Goal: Information Seeking & Learning: Learn about a topic

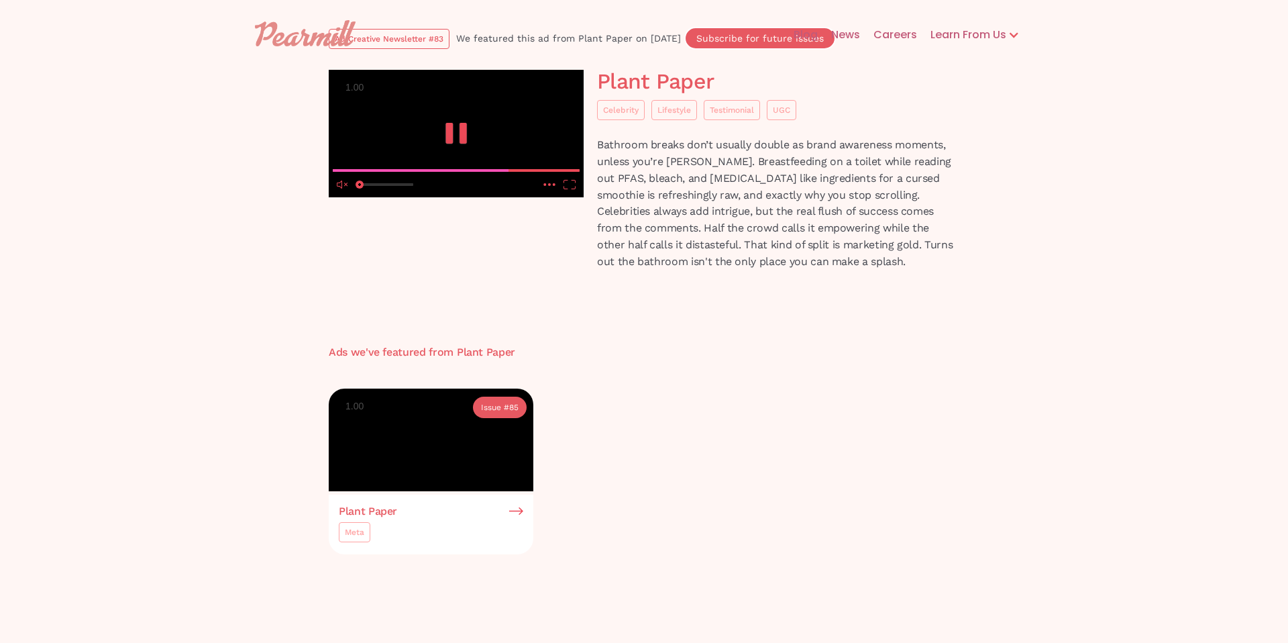
click at [470, 197] on video at bounding box center [456, 133] width 255 height 127
click at [455, 144] on icon "play" at bounding box center [456, 133] width 27 height 21
click at [342, 189] on icon "unmute" at bounding box center [339, 185] width 5 height 8
click at [336, 178] on input "seek" at bounding box center [456, 170] width 247 height 17
drag, startPoint x: 336, startPoint y: 496, endPoint x: 295, endPoint y: 497, distance: 41.6
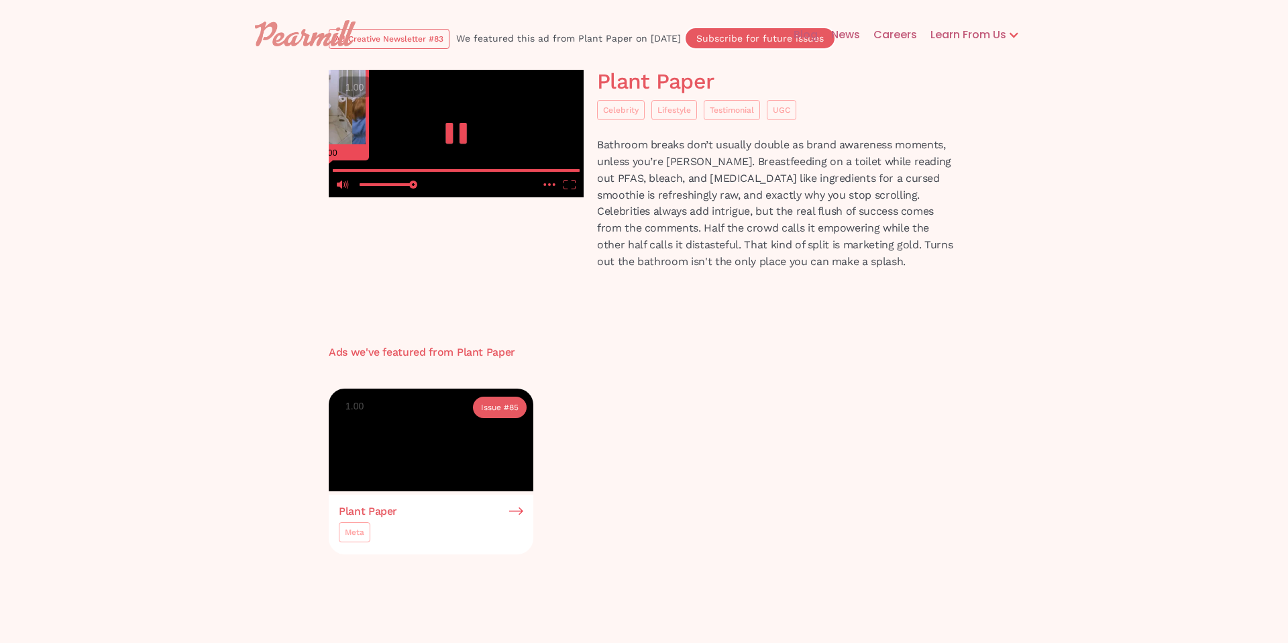
type input "0"
click at [333, 178] on input "seek" at bounding box center [456, 170] width 247 height 17
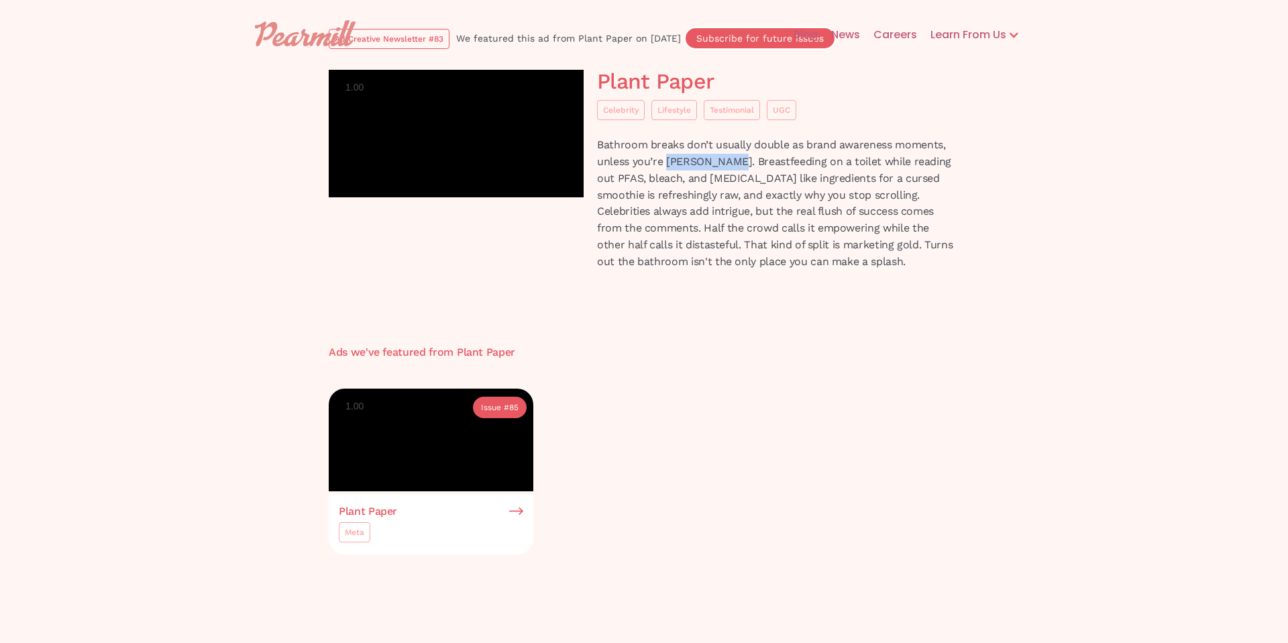
drag, startPoint x: 668, startPoint y: 160, endPoint x: 731, endPoint y: 158, distance: 63.1
click at [731, 158] on p "Bathroom breaks don’t usually double as brand awareness moments, unless you’re …" at bounding box center [778, 203] width 362 height 133
copy p "Rumer Willis"
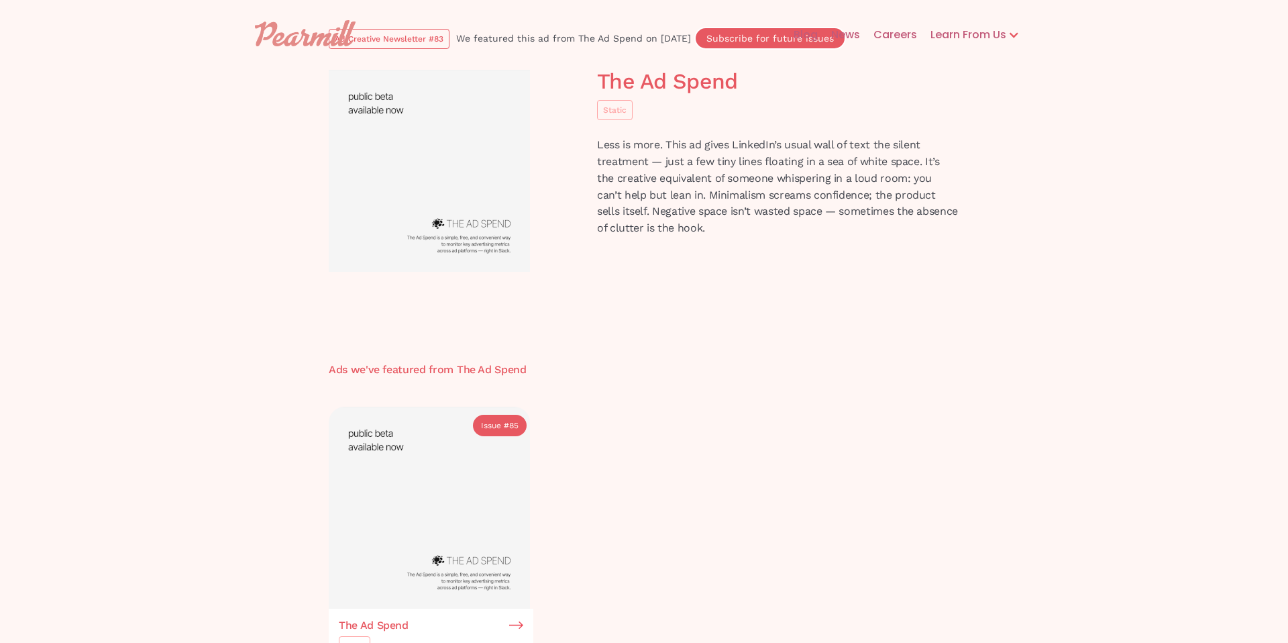
click at [464, 191] on img at bounding box center [429, 171] width 201 height 202
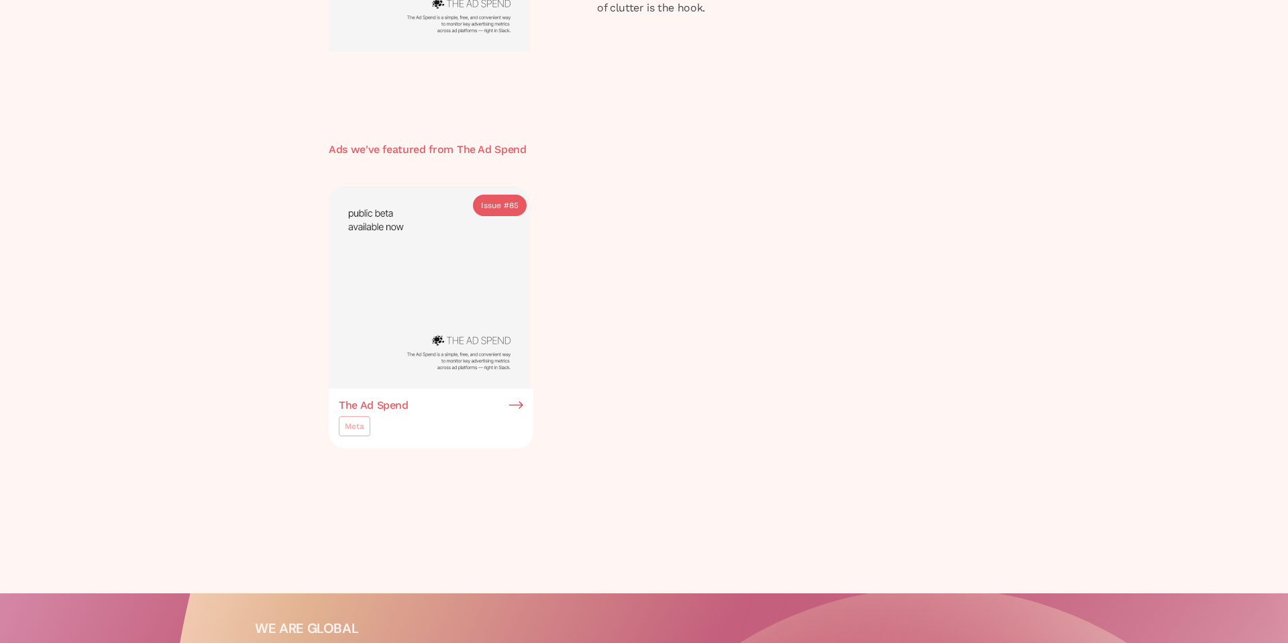
scroll to position [221, 0]
click at [366, 408] on h3 "The Ad Spend" at bounding box center [374, 405] width 70 height 12
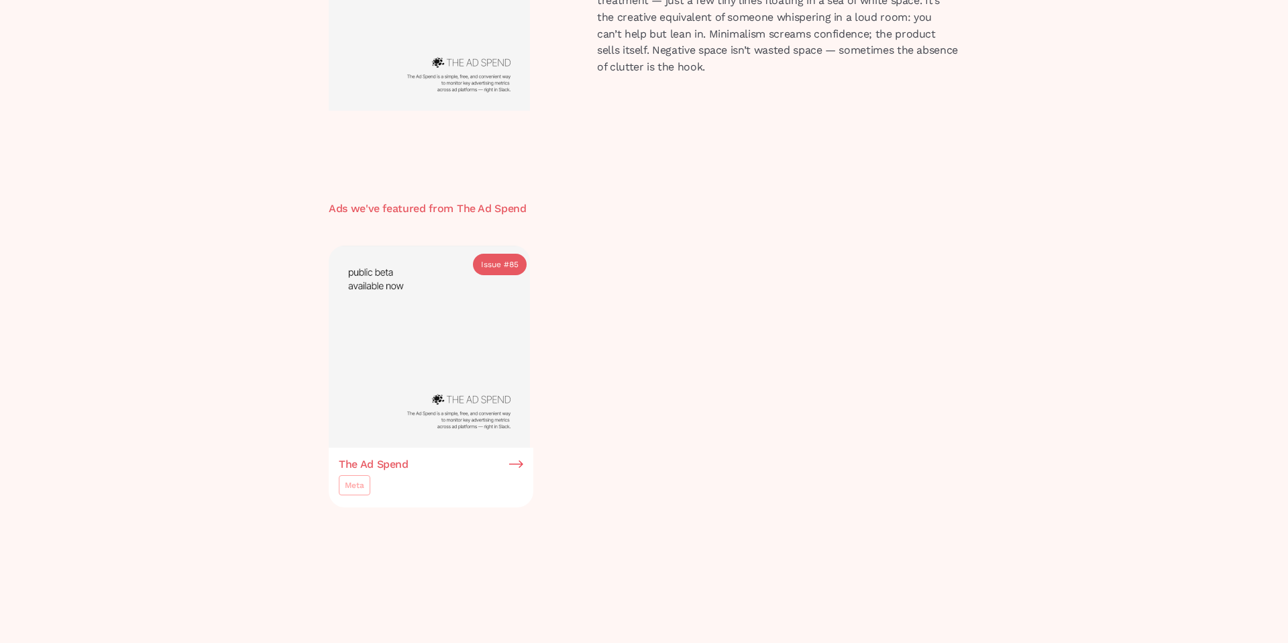
scroll to position [353, 0]
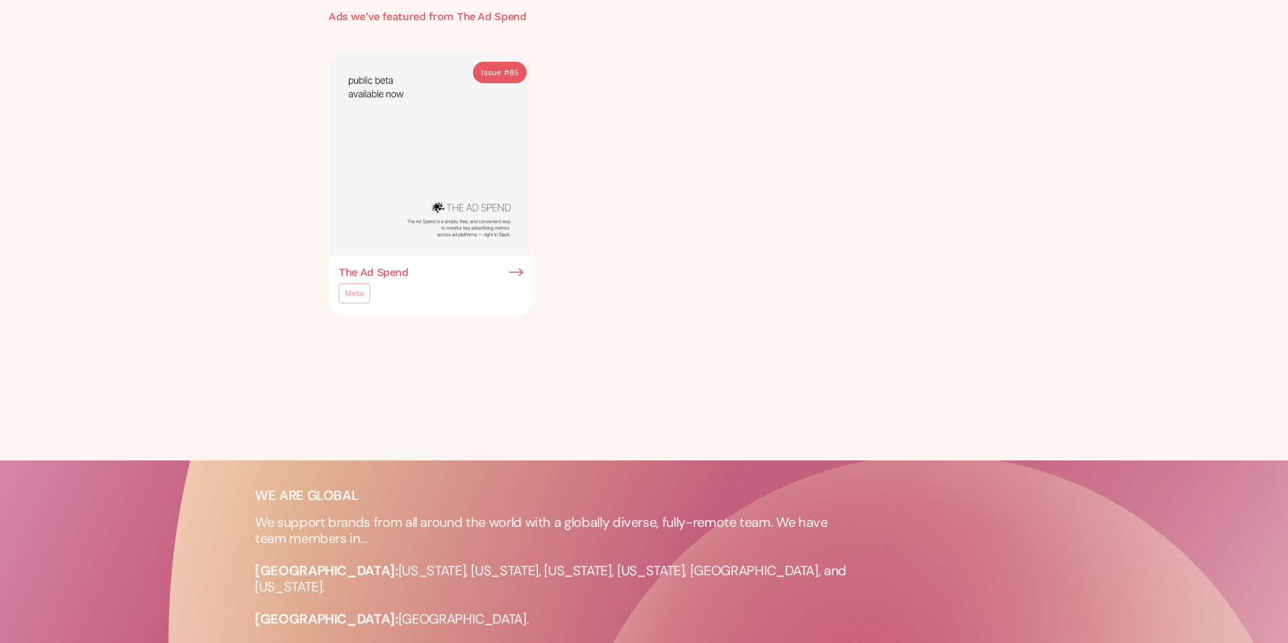
click at [362, 292] on div "Meta" at bounding box center [354, 293] width 19 height 13
click at [515, 272] on img at bounding box center [516, 272] width 14 height 12
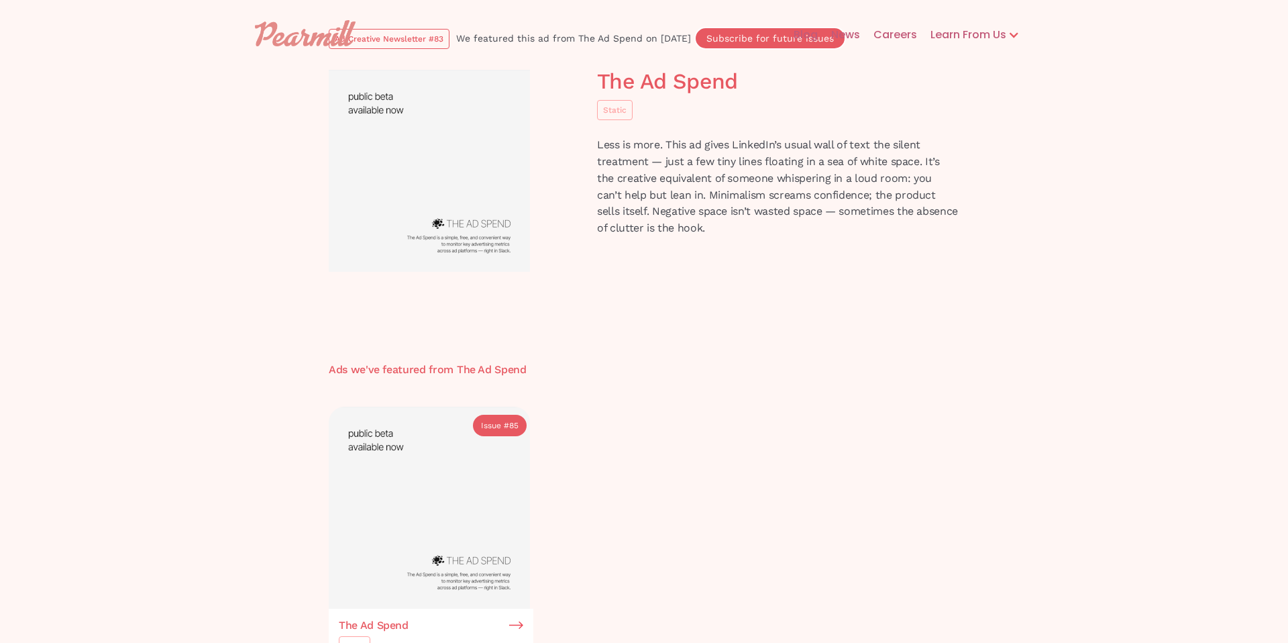
click at [462, 215] on img at bounding box center [429, 171] width 201 height 202
